Goal: Task Accomplishment & Management: Manage account settings

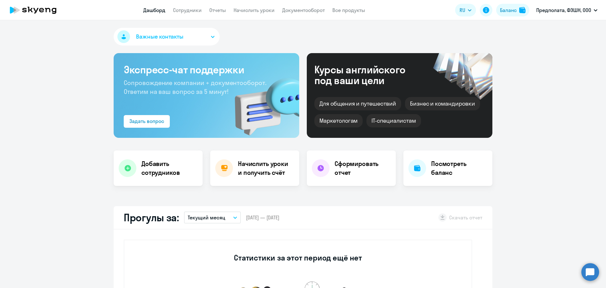
select select "30"
click at [276, 171] on h4 "Начислить уроки и получить счёт" at bounding box center [265, 168] width 55 height 18
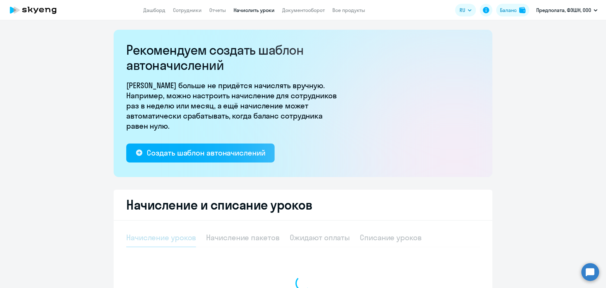
select select "10"
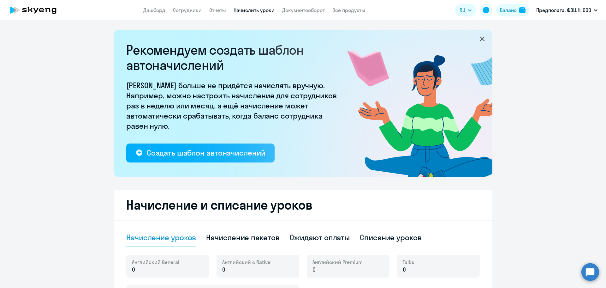
scroll to position [95, 0]
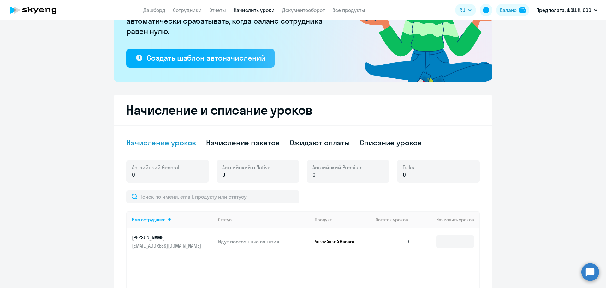
click at [177, 171] on div "Английский General 0" at bounding box center [167, 171] width 83 height 23
drag, startPoint x: 240, startPoint y: 175, endPoint x: 216, endPoint y: 175, distance: 24.0
click at [230, 176] on p "0" at bounding box center [246, 174] width 48 height 8
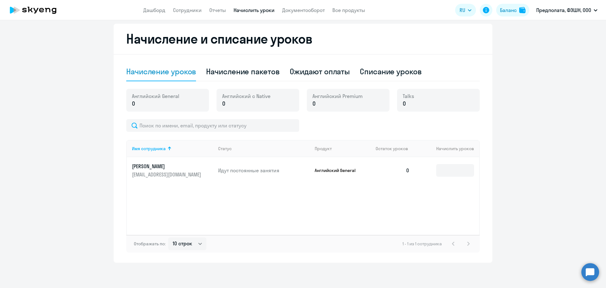
click at [462, 162] on td at bounding box center [447, 170] width 64 height 27
click at [461, 169] on input at bounding box center [455, 170] width 38 height 13
click at [227, 74] on div "Начисление пакетов" at bounding box center [242, 71] width 73 height 10
select select "10"
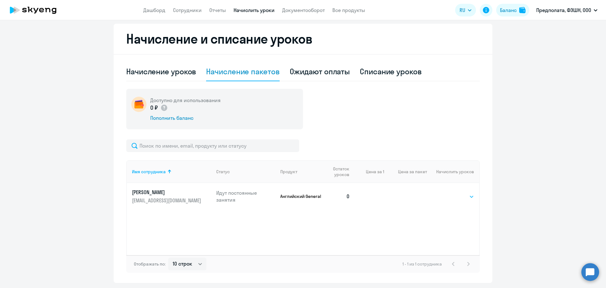
click at [462, 196] on select "Выбрать 4 8 16 32 64 96 128" at bounding box center [461, 197] width 26 height 8
select select "8"
click at [448, 193] on select "Выбрать 4 8 16 32 64 96 128" at bounding box center [461, 197] width 26 height 8
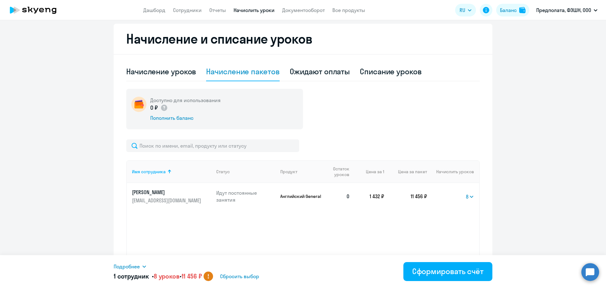
scroll to position [186, 0]
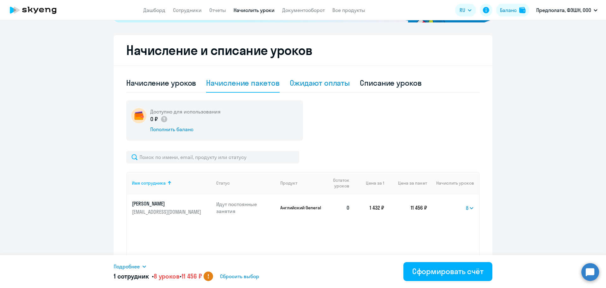
click at [310, 84] on div "Ожидают оплаты" at bounding box center [320, 83] width 60 height 10
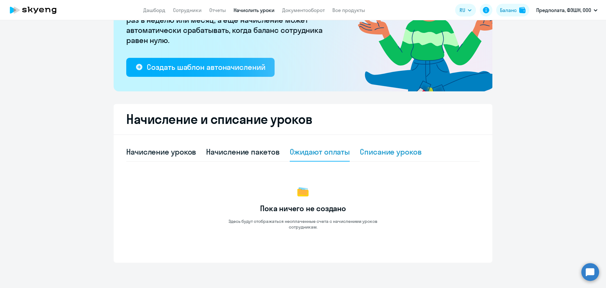
click at [403, 151] on div "Списание уроков" at bounding box center [391, 151] width 62 height 10
select select "10"
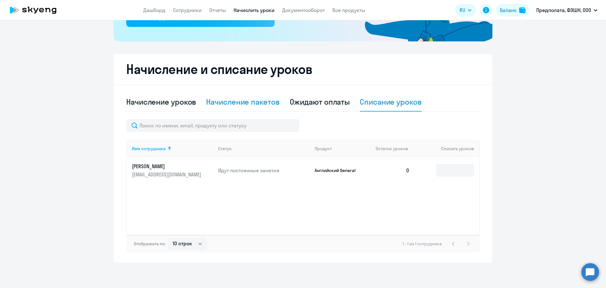
click at [264, 103] on div "Начисление пакетов" at bounding box center [242, 102] width 73 height 10
select select "10"
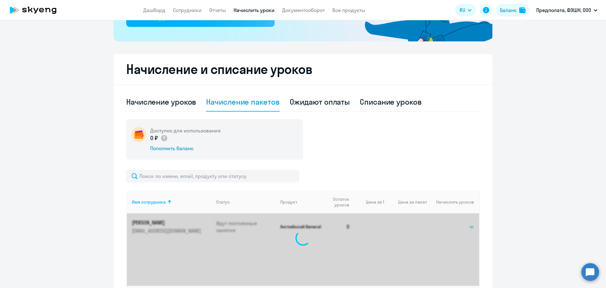
scroll to position [154, 0]
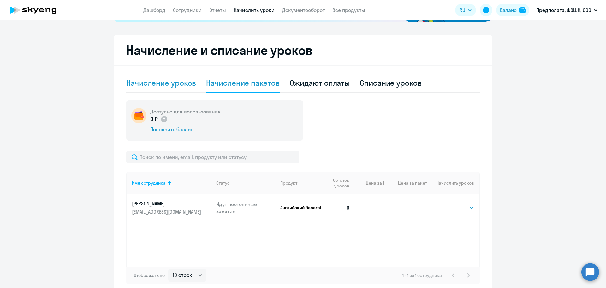
click at [176, 86] on div "Начисление уроков" at bounding box center [161, 83] width 70 height 10
select select "10"
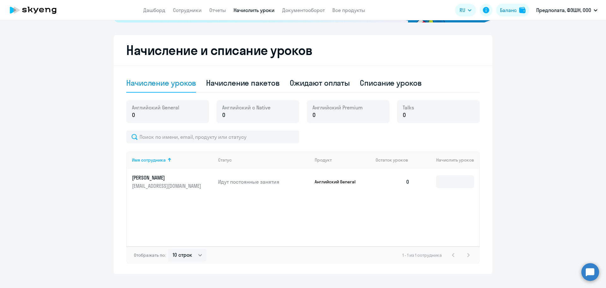
scroll to position [0, 0]
